Goal: Task Accomplishment & Management: Use online tool/utility

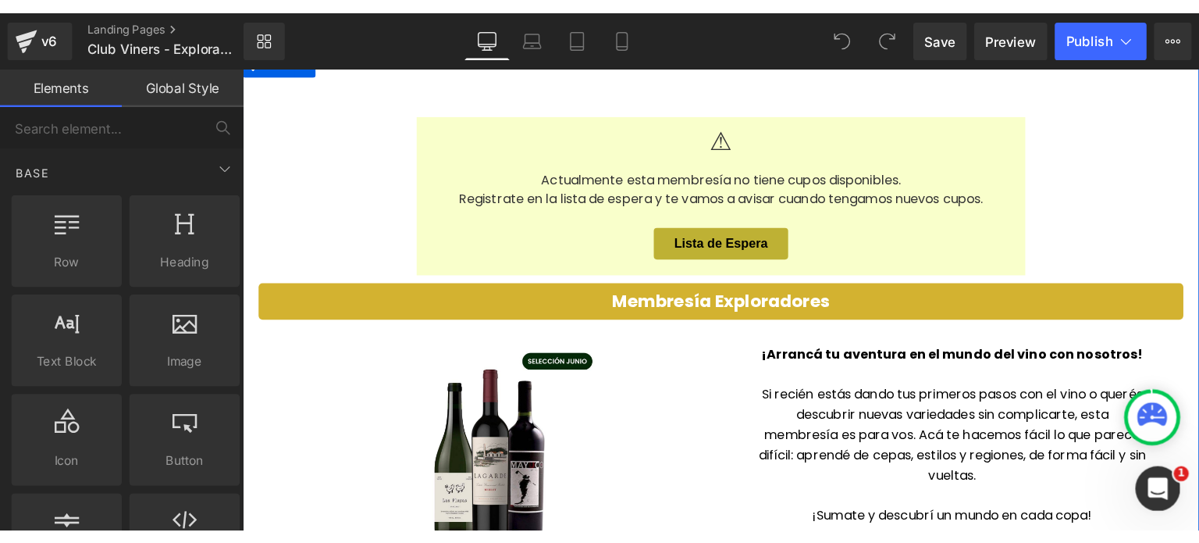
scroll to position [234, 0]
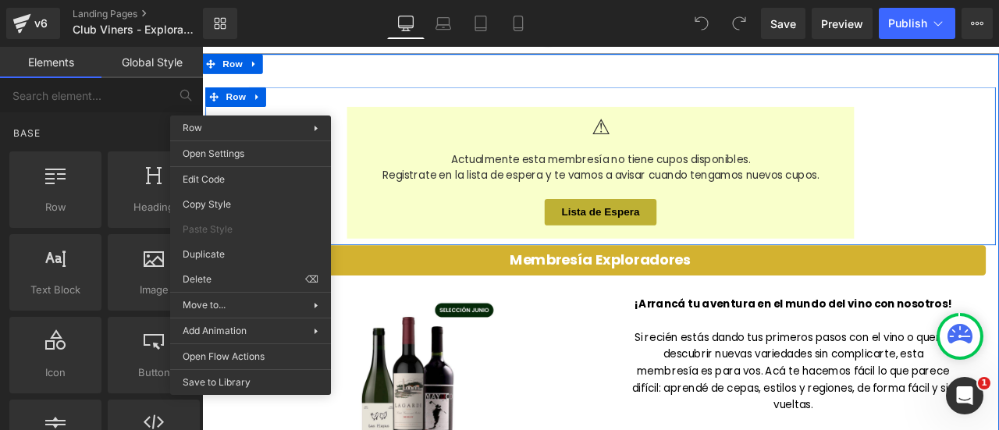
click at [263, 104] on div "⚠ Actualmente esta membresía no tiene cupos disponibles. Registrate en la lista…" at bounding box center [674, 187] width 937 height 187
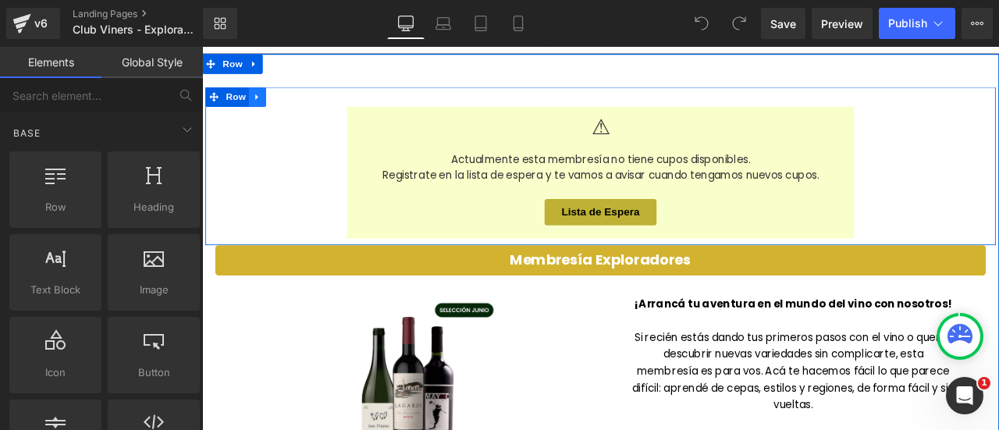
click at [265, 108] on icon at bounding box center [266, 106] width 3 height 7
click at [263, 106] on icon at bounding box center [267, 106] width 11 height 11
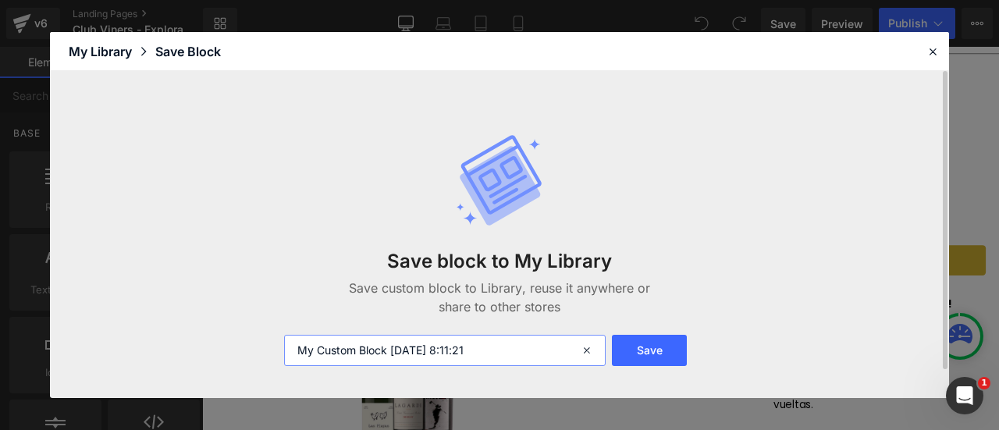
click at [416, 358] on input "My Custom Block [DATE] 8:11:21" at bounding box center [445, 350] width 322 height 31
click at [415, 358] on input "My Custom Block [DATE] 8:11:21" at bounding box center [445, 350] width 322 height 31
type input "Lista de Espera"
click at [645, 346] on button "Save" at bounding box center [649, 350] width 75 height 31
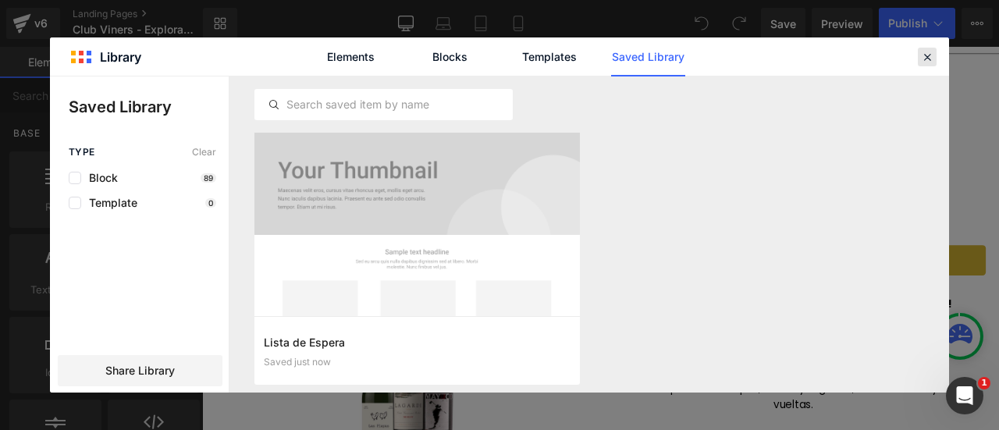
click at [925, 54] on icon at bounding box center [927, 57] width 14 height 14
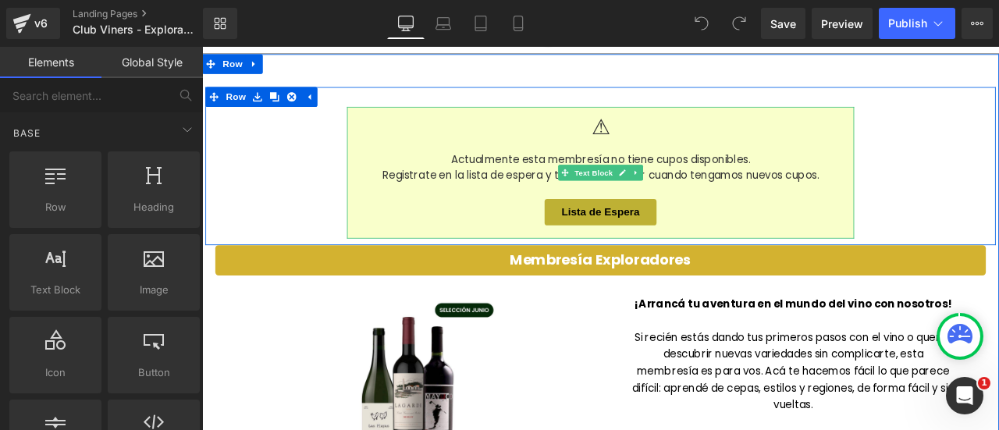
click at [484, 126] on div "⚠ Actualmente esta membresía no tiene cupos disponibles. Registrate en la lista…" at bounding box center [674, 196] width 601 height 156
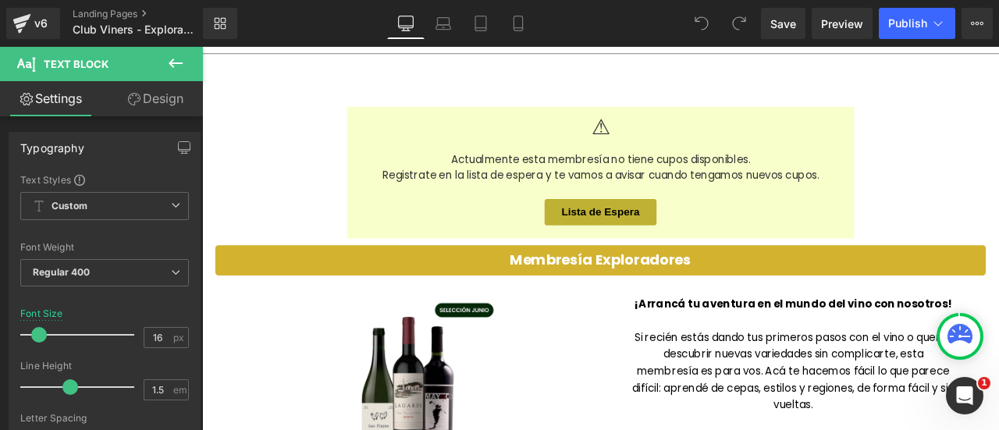
drag, startPoint x: 121, startPoint y: 96, endPoint x: 37, endPoint y: 178, distance: 117.0
click at [121, 96] on link "Design" at bounding box center [155, 98] width 101 height 35
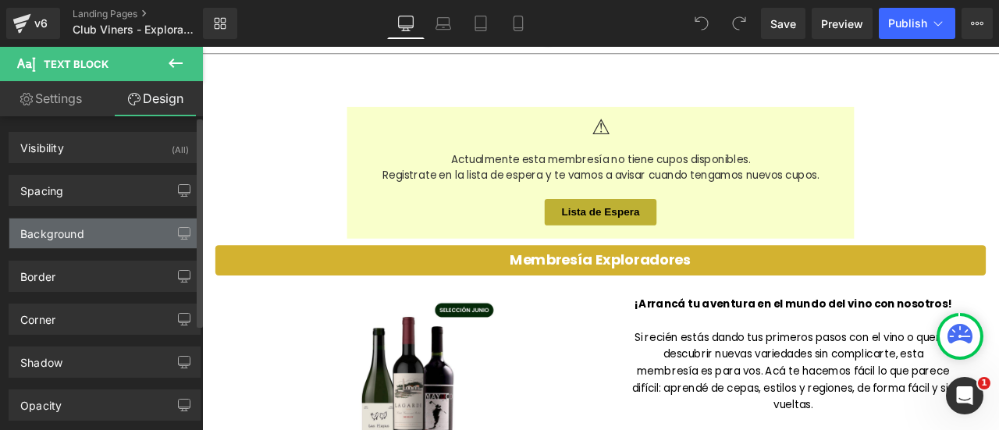
click at [34, 233] on div "Background" at bounding box center [52, 230] width 64 height 22
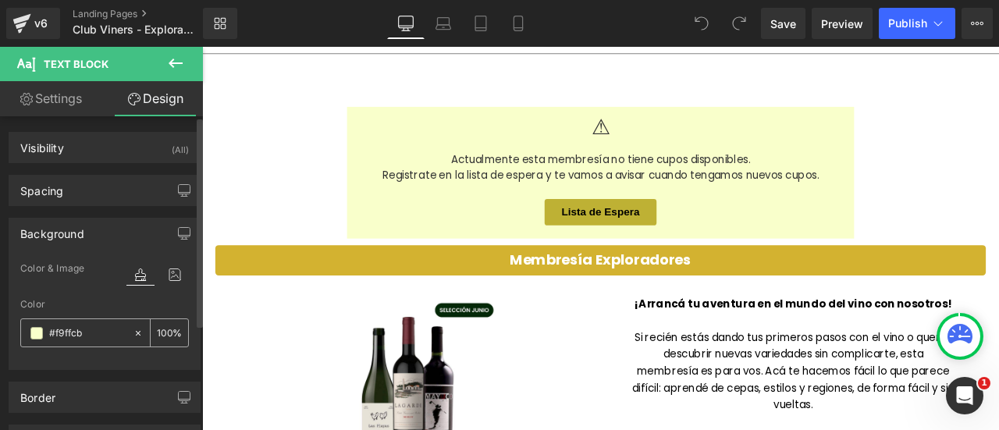
click at [60, 332] on input "text" at bounding box center [87, 333] width 77 height 17
click at [38, 330] on span at bounding box center [36, 333] width 12 height 12
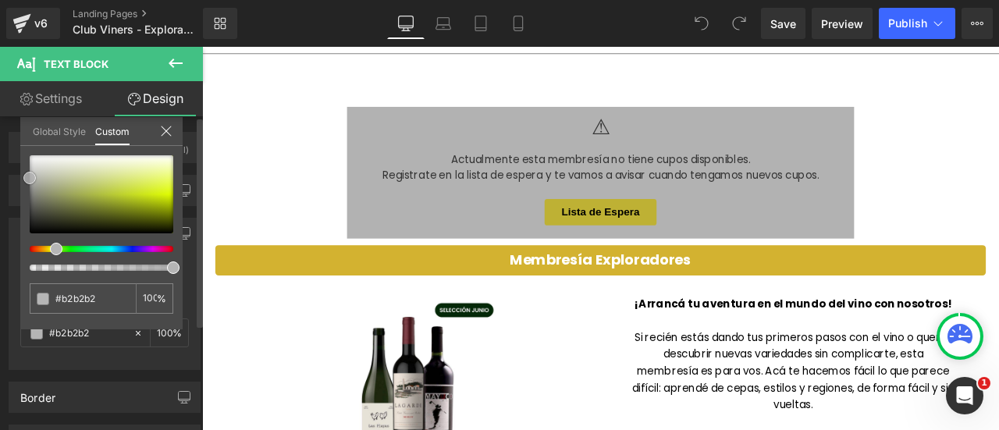
drag, startPoint x: 58, startPoint y: 205, endPoint x: 23, endPoint y: 178, distance: 43.9
click at [30, 178] on div at bounding box center [102, 194] width 144 height 78
click at [705, 23] on icon at bounding box center [702, 23] width 14 height 14
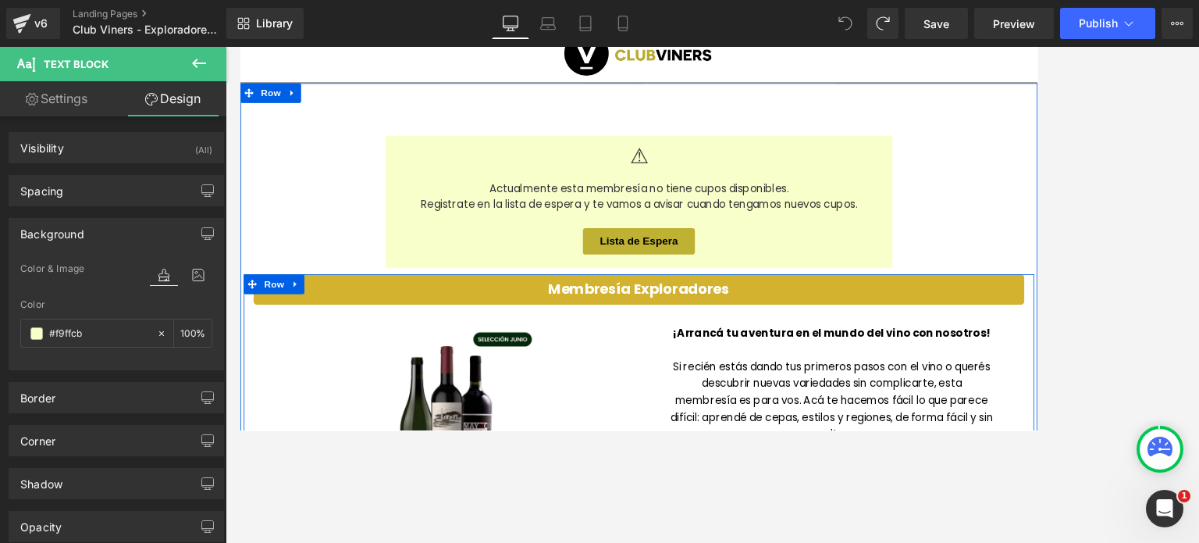
scroll to position [0, 0]
